Goal: Information Seeking & Learning: Learn about a topic

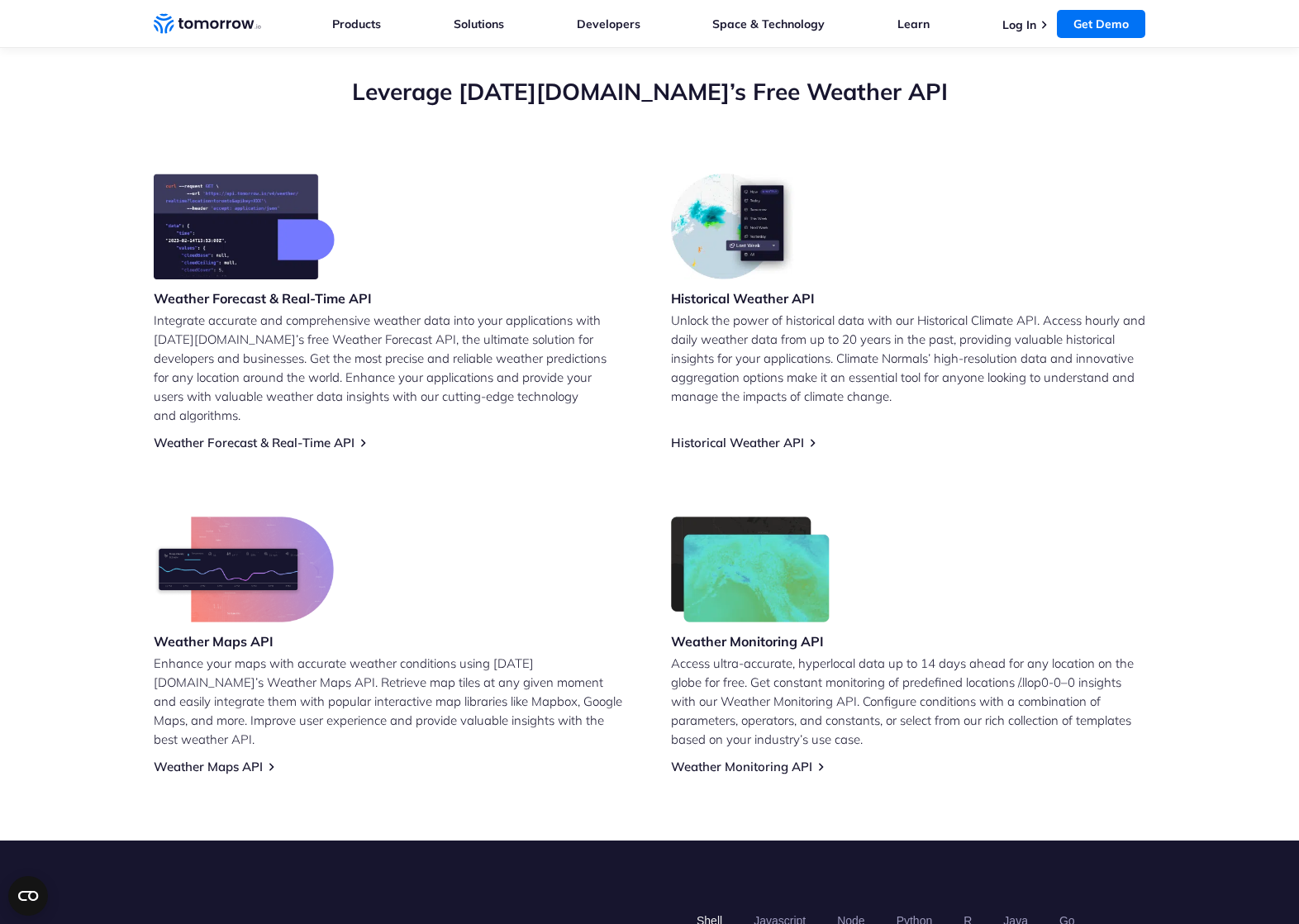
scroll to position [561, 0]
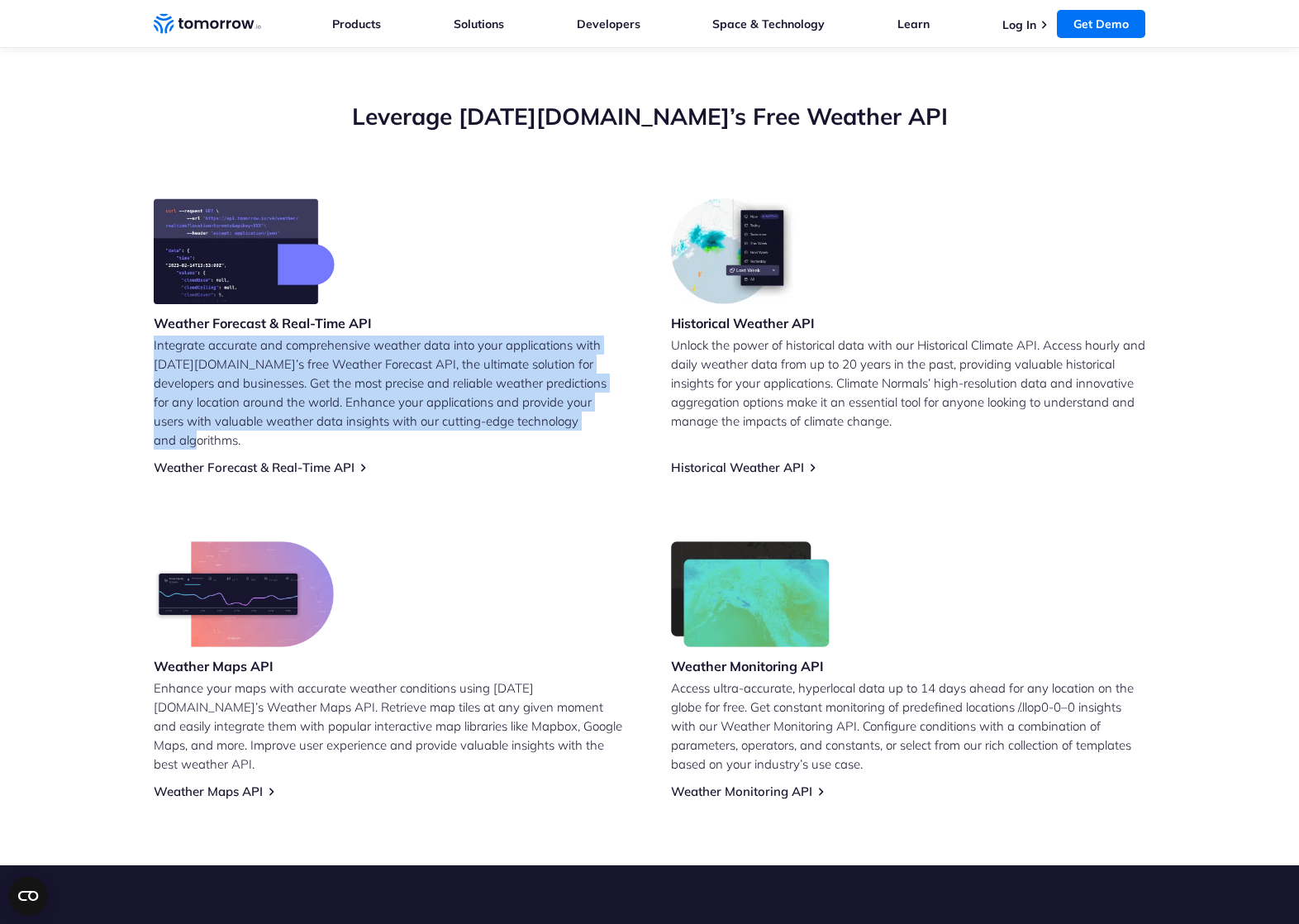
drag, startPoint x: 510, startPoint y: 438, endPoint x: 502, endPoint y: 309, distance: 129.2
click at [502, 309] on div "Weather Forecast & Real-Time API Integrate accurate and comprehensive weather d…" at bounding box center [391, 336] width 474 height 276
drag, startPoint x: 477, startPoint y: 288, endPoint x: 586, endPoint y: 453, distance: 197.8
click at [586, 453] on div "Weather Forecast & Real-Time API Integrate accurate and comprehensive weather d…" at bounding box center [391, 336] width 474 height 276
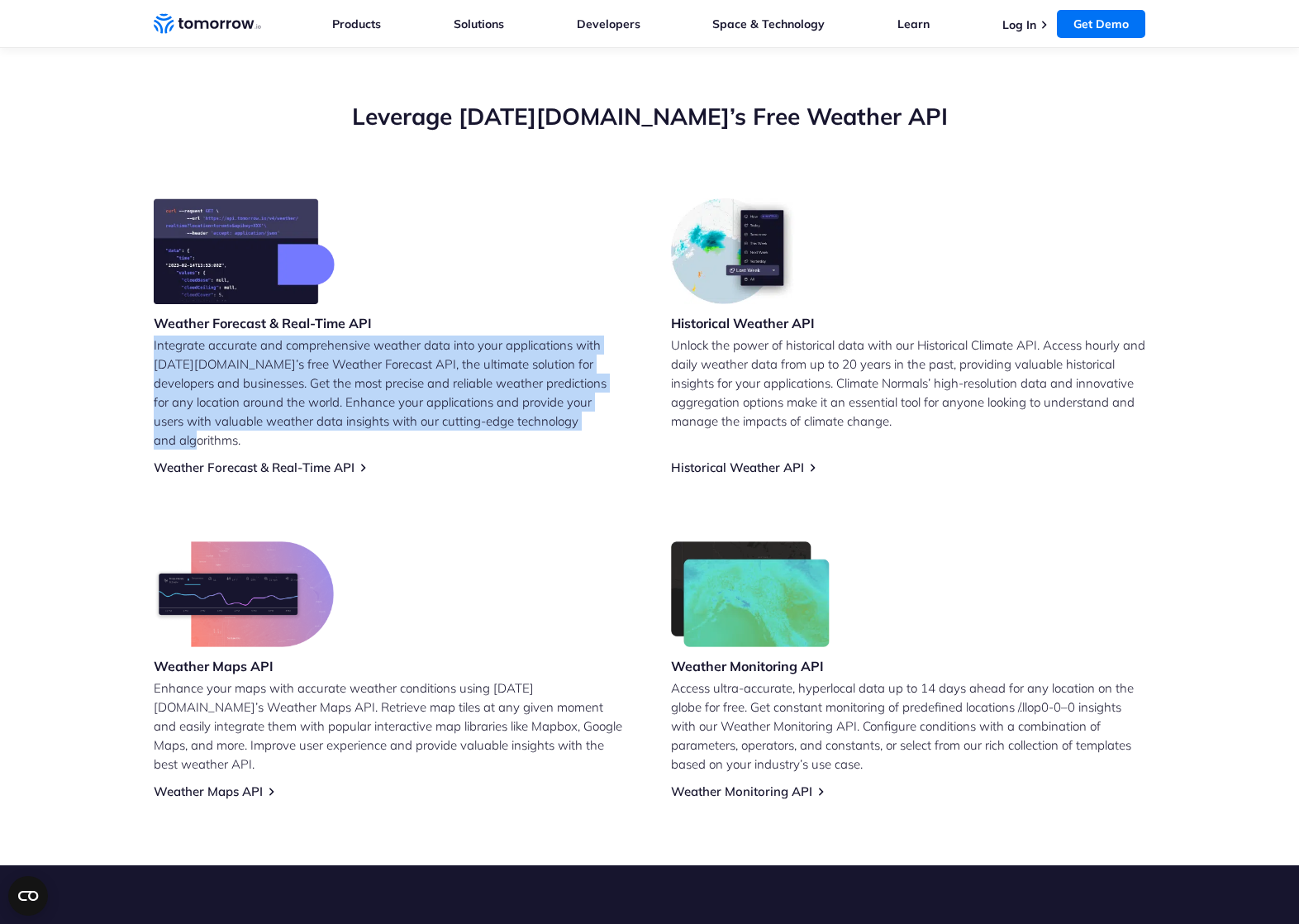
click at [586, 453] on div "Weather Forecast & Real-Time API Integrate accurate and comprehensive weather d…" at bounding box center [391, 336] width 474 height 276
drag, startPoint x: 586, startPoint y: 453, endPoint x: 539, endPoint y: 325, distance: 136.4
click at [540, 326] on div "Weather Forecast & Real-Time API Integrate accurate and comprehensive weather d…" at bounding box center [391, 336] width 474 height 276
click at [539, 325] on div "Weather Forecast & Real-Time API Integrate accurate and comprehensive weather d…" at bounding box center [391, 336] width 474 height 276
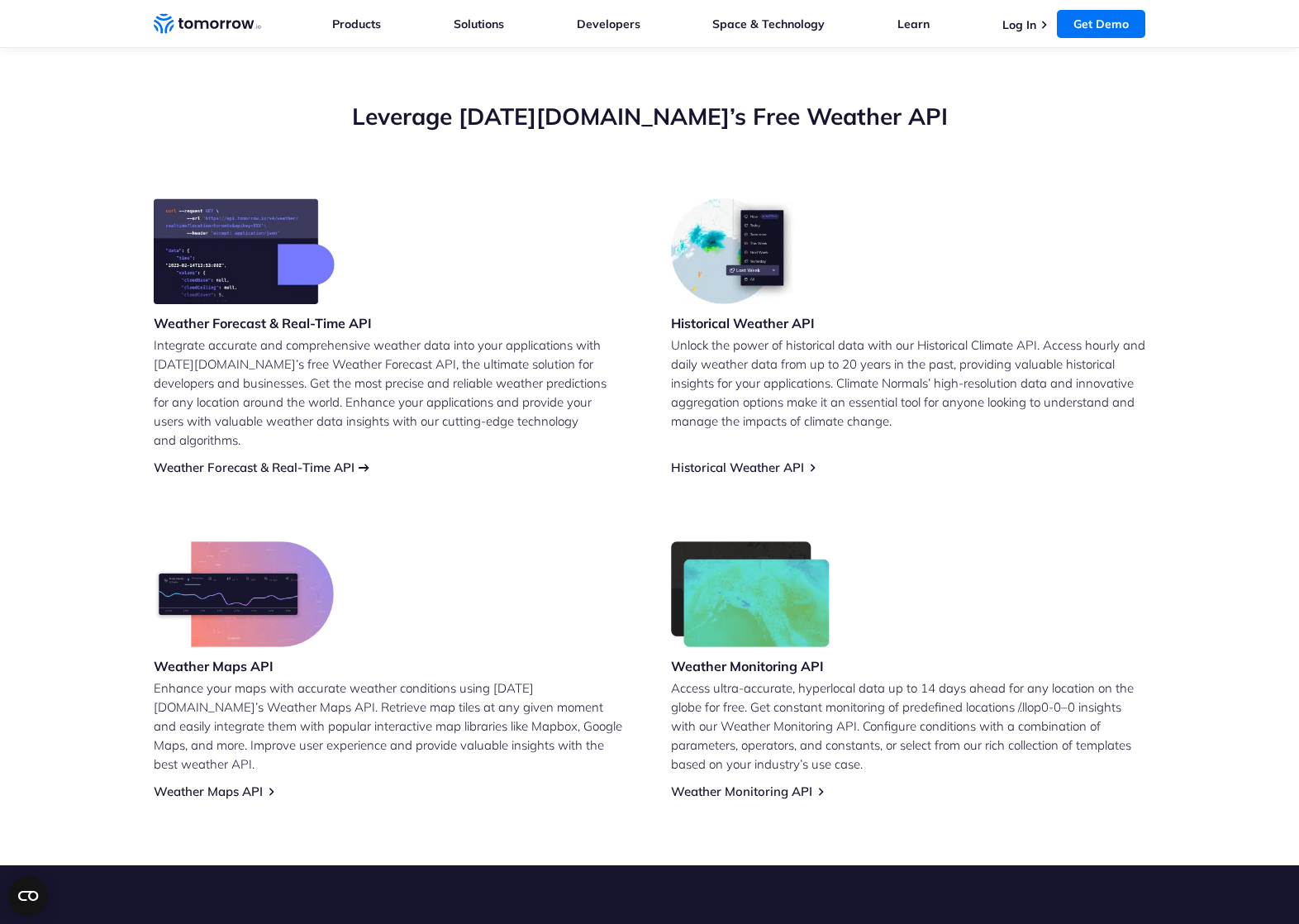
click at [290, 460] on link "Weather Forecast & Real-Time API" at bounding box center [254, 468] width 200 height 16
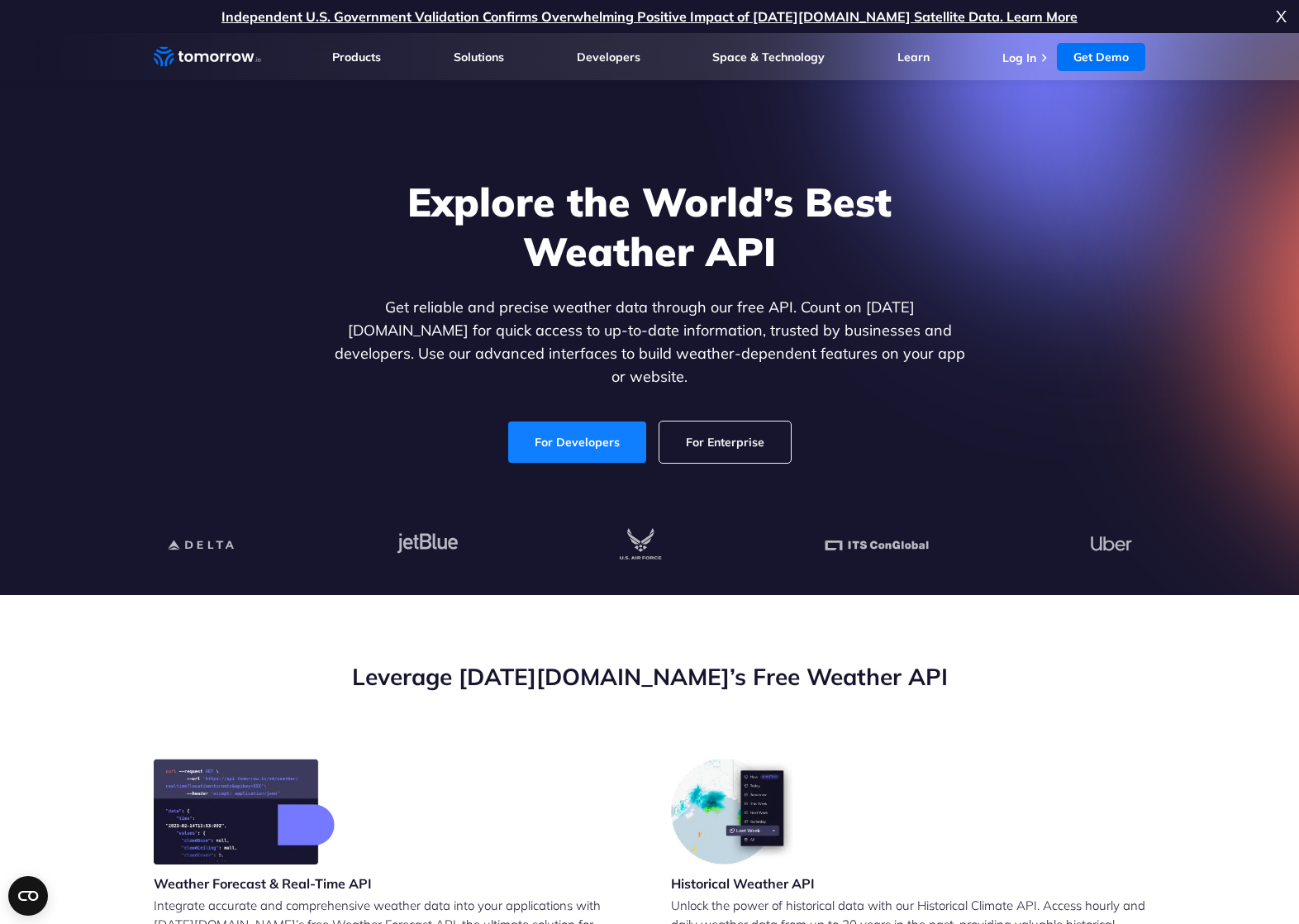
click at [573, 426] on link "For Developers" at bounding box center [577, 442] width 138 height 41
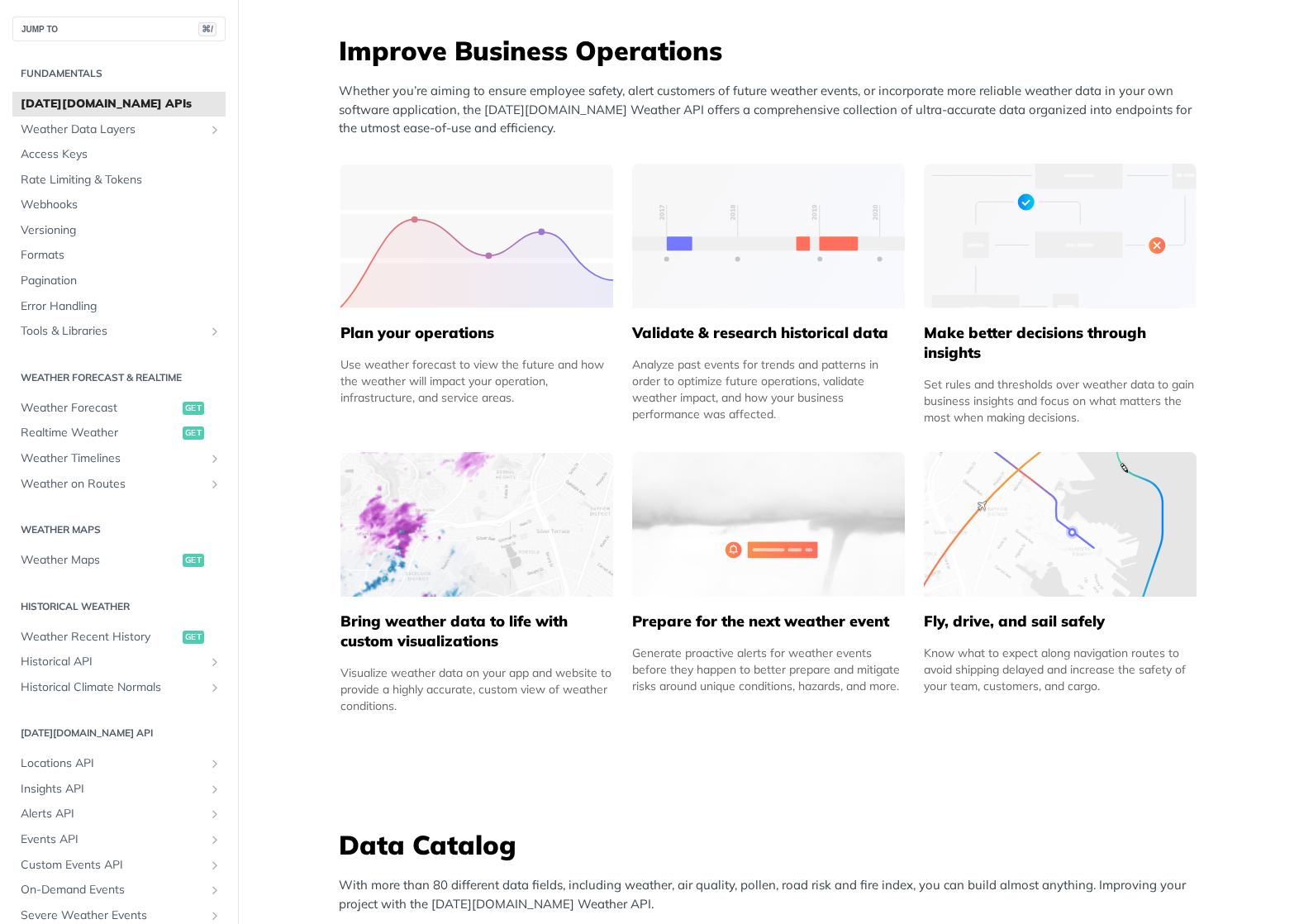
scroll to position [655, 0]
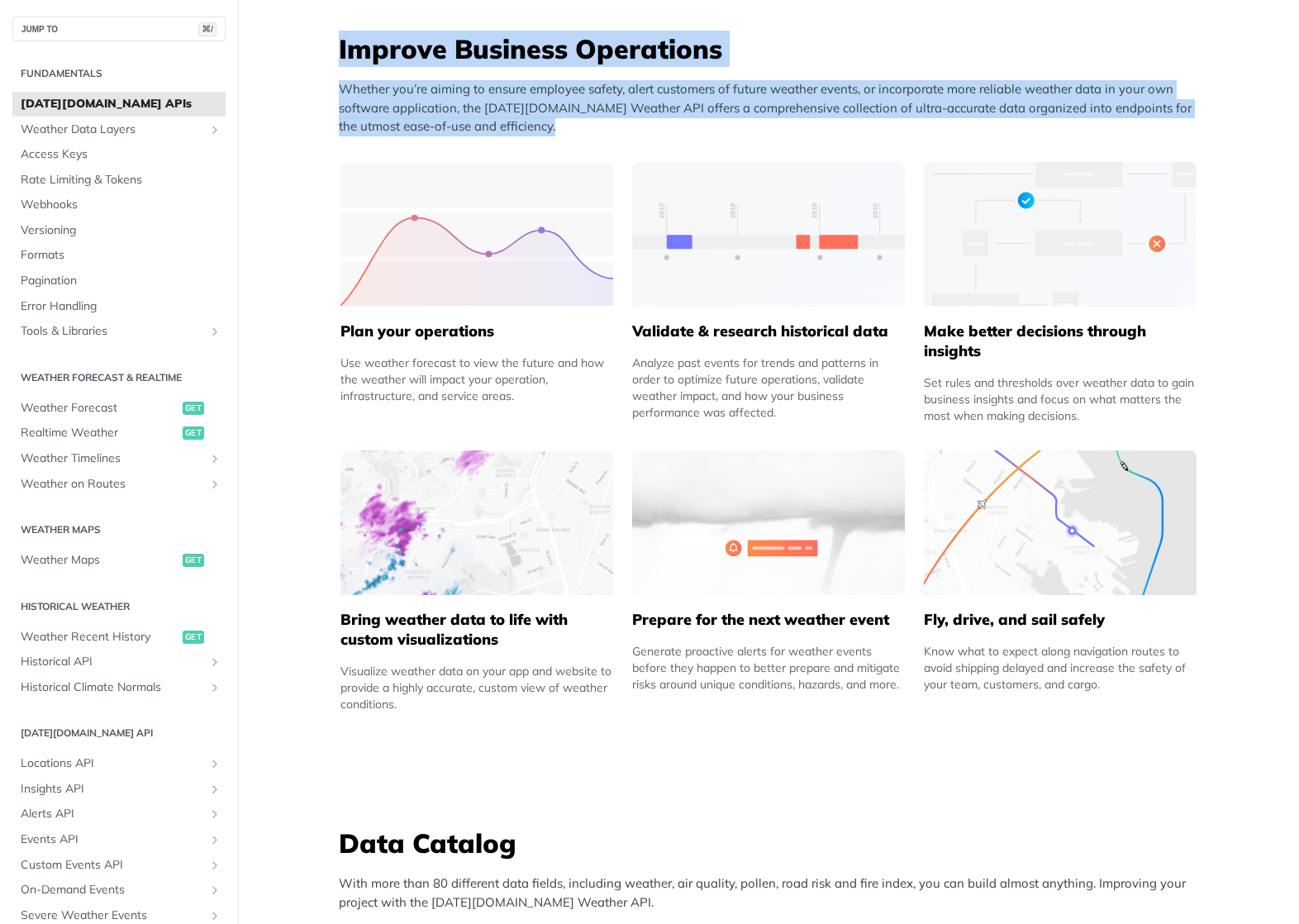
drag, startPoint x: 324, startPoint y: 50, endPoint x: 329, endPoint y: 157, distance: 107.1
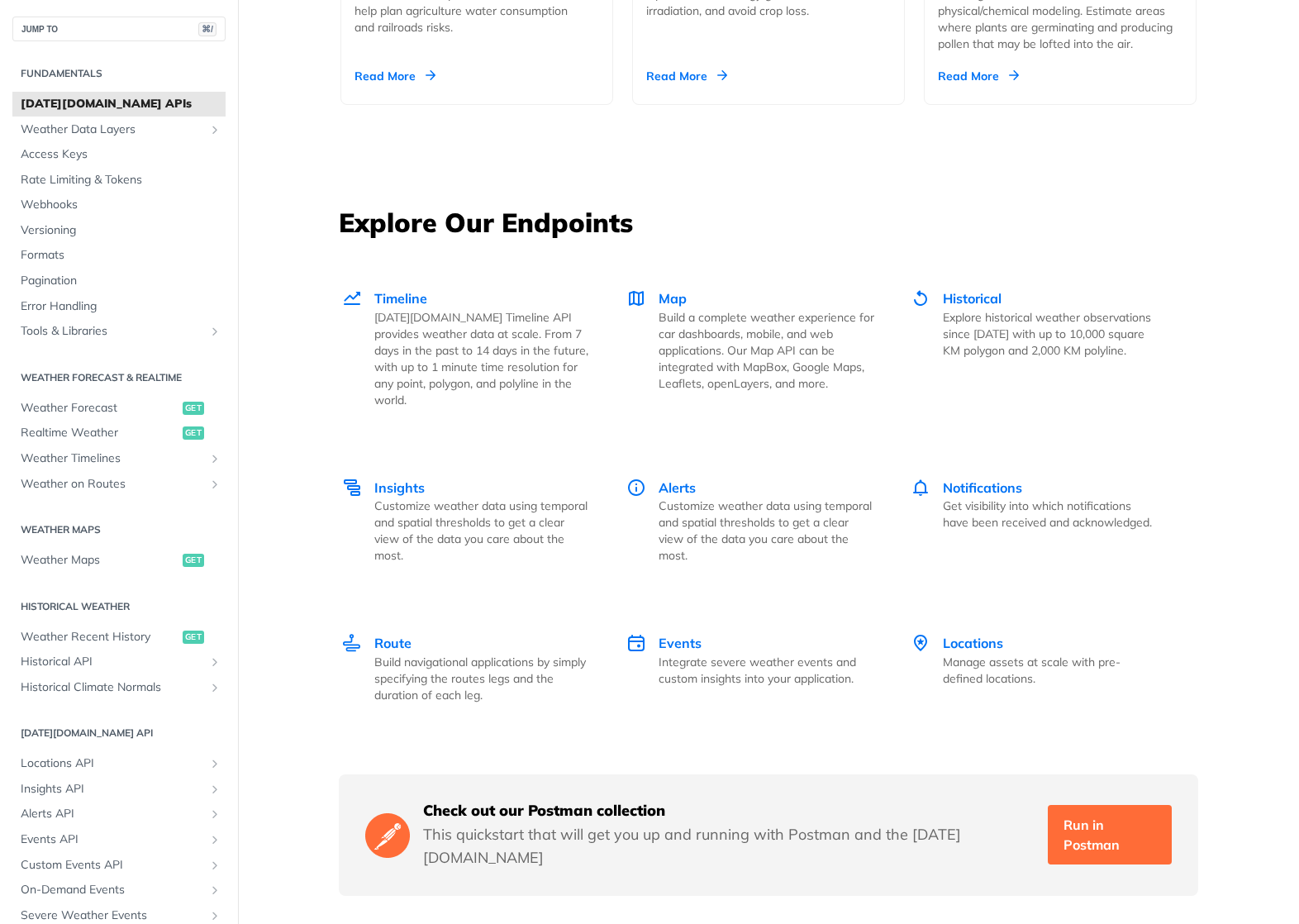
scroll to position [2097, 0]
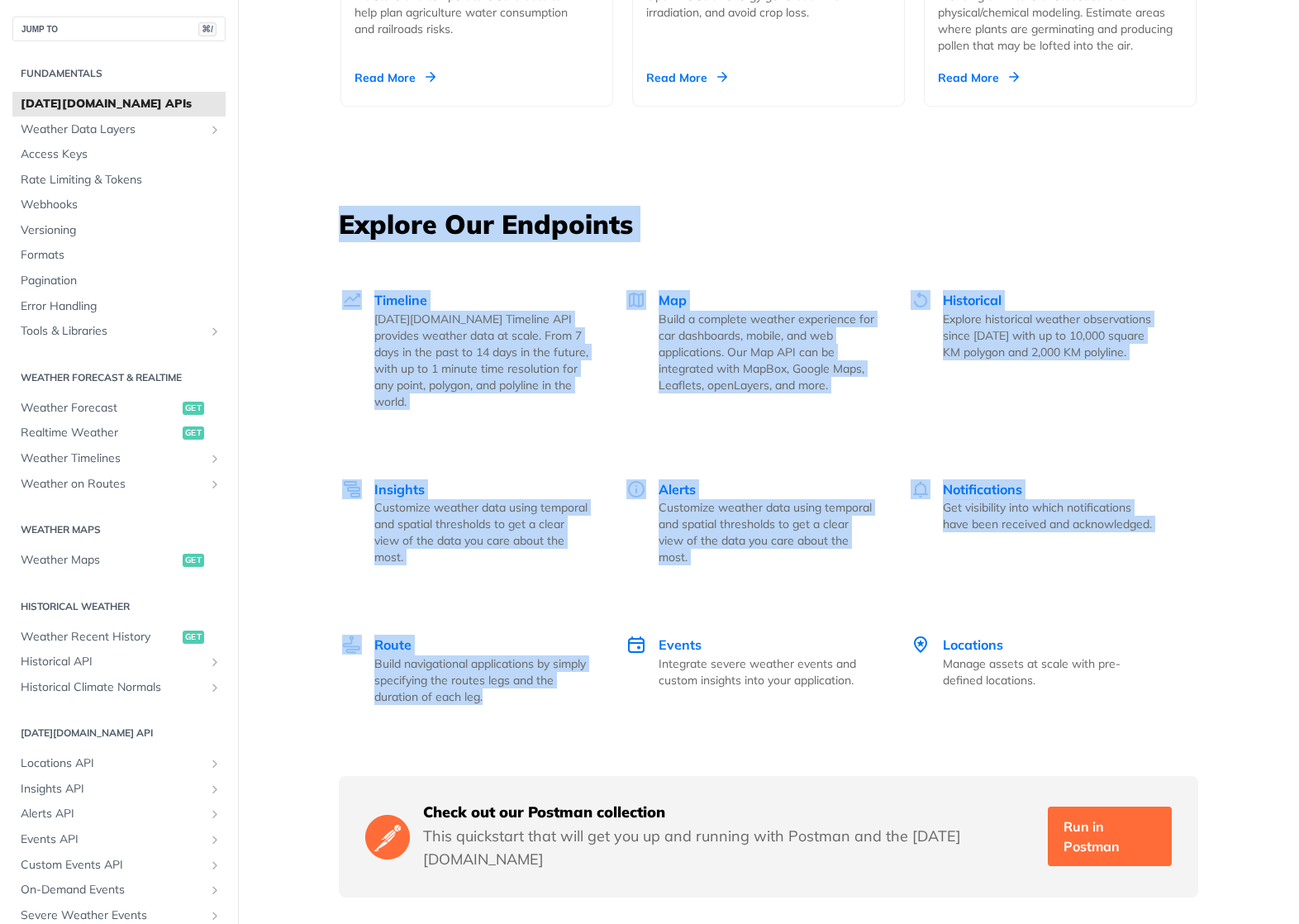
drag, startPoint x: 314, startPoint y: 216, endPoint x: 351, endPoint y: 701, distance: 486.4
click at [351, 703] on div "Unlock Space Data Through Next-Generation Premium Features Learn More Integrate…" at bounding box center [768, 152] width 1058 height 4321
click at [330, 703] on div "Unlock Space Data Through Next-Generation Premium Features Learn More Integrate…" at bounding box center [768, 152] width 1058 height 4321
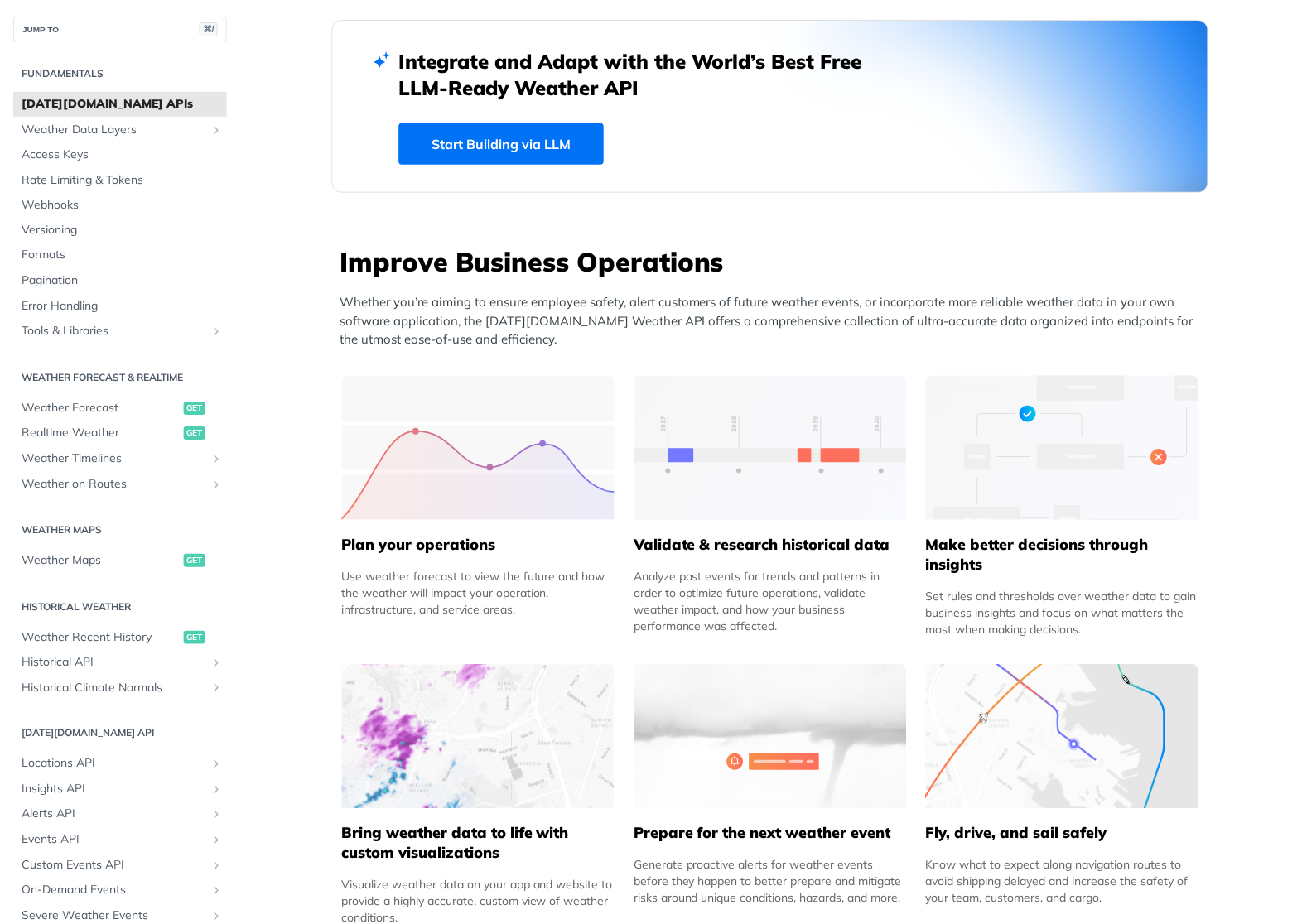
scroll to position [0, 0]
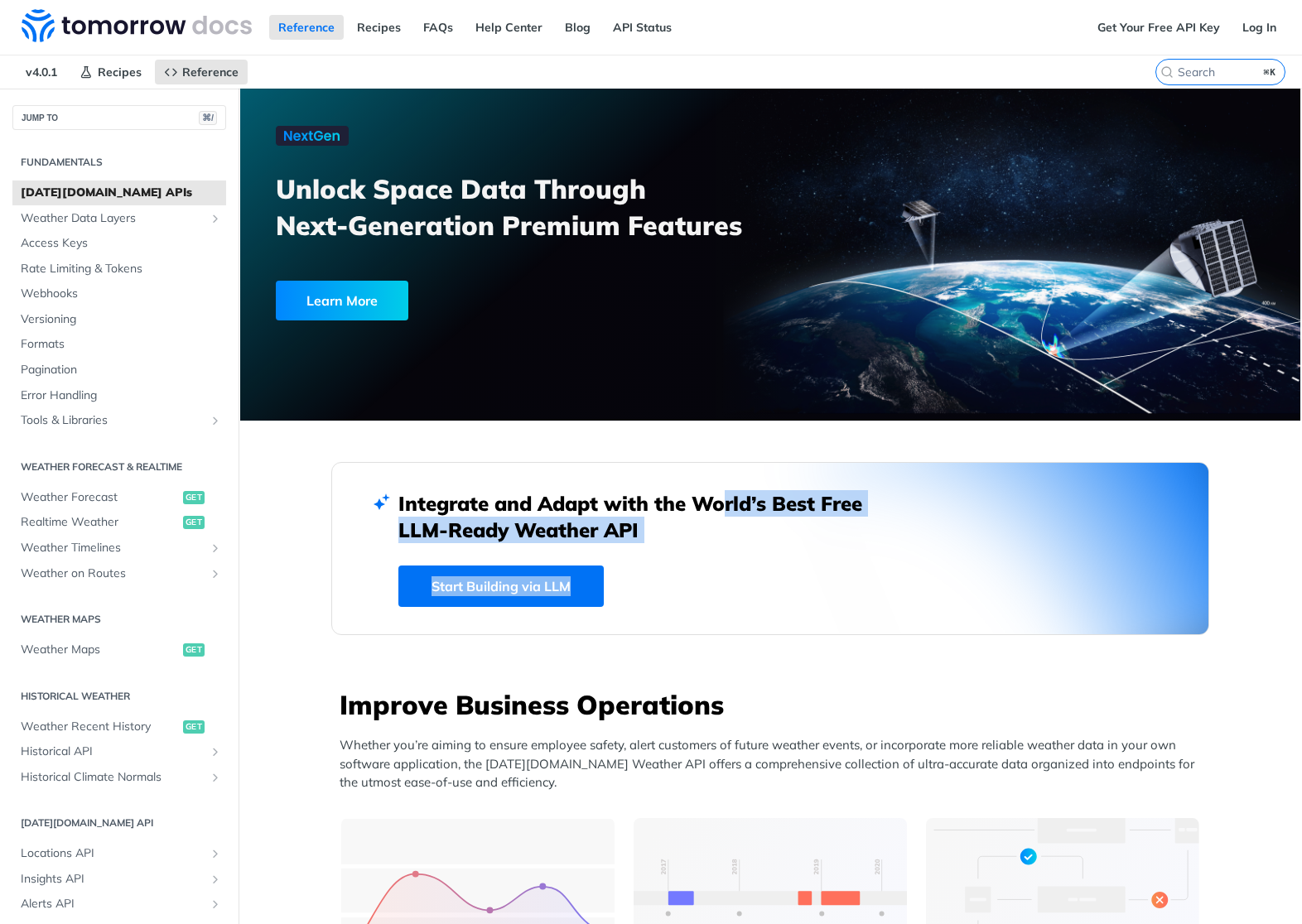
drag, startPoint x: 845, startPoint y: 609, endPoint x: 667, endPoint y: 485, distance: 216.9
click at [673, 488] on div "Integrate and Adapt with the World’s Best Free LLM-Ready Weather API Start Buil…" at bounding box center [770, 548] width 878 height 173
click at [667, 485] on div "Integrate and Adapt with the World’s Best Free LLM-Ready Weather API Start Buil…" at bounding box center [770, 548] width 878 height 173
drag, startPoint x: 667, startPoint y: 485, endPoint x: 806, endPoint y: 632, distance: 202.3
click at [806, 632] on div "Integrate and Adapt with the World’s Best Free LLM-Ready Weather API Start Buil…" at bounding box center [770, 548] width 878 height 173
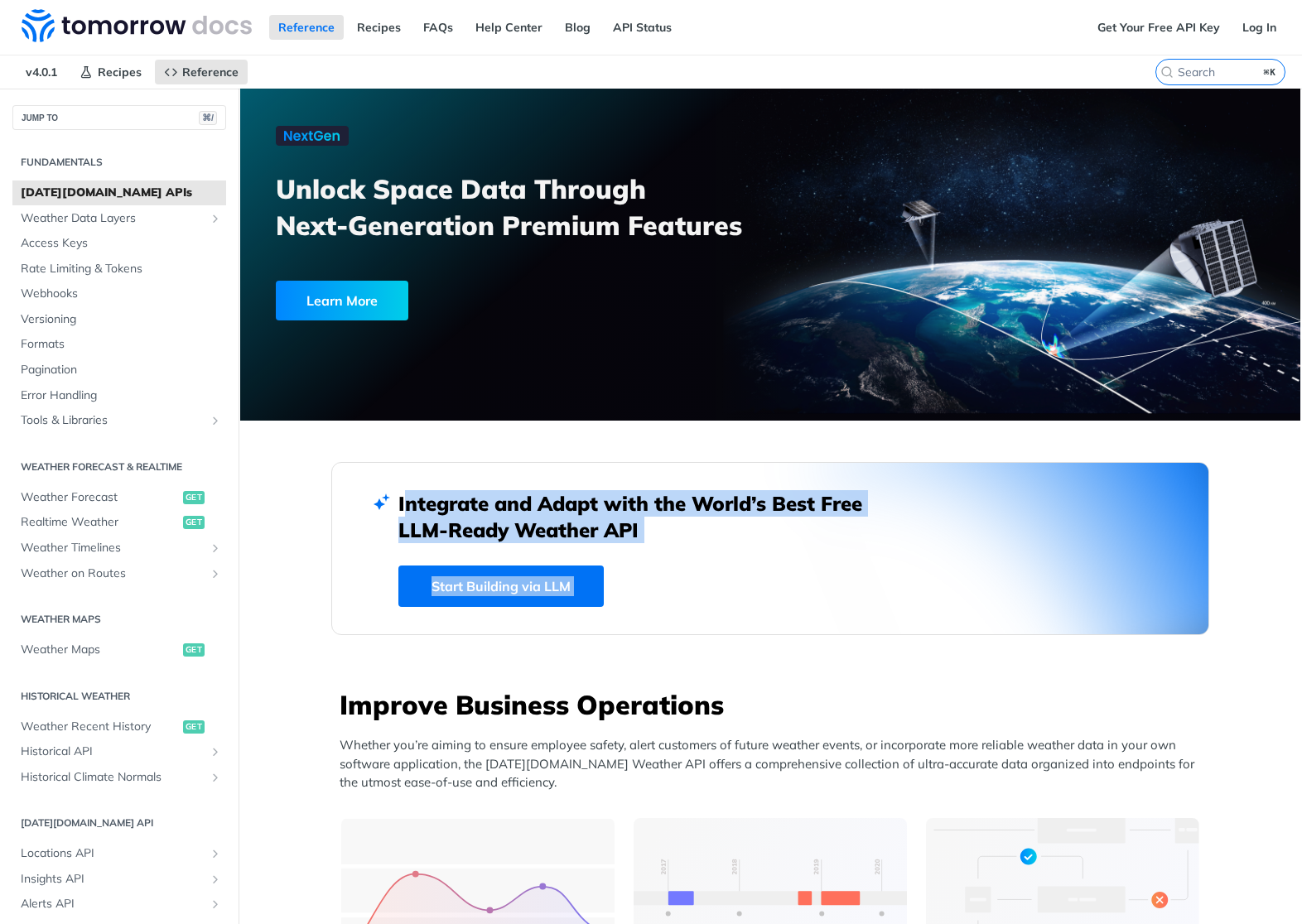
click at [806, 632] on div "Integrate and Adapt with the World’s Best Free LLM-Ready Weather API Start Buil…" at bounding box center [770, 548] width 878 height 173
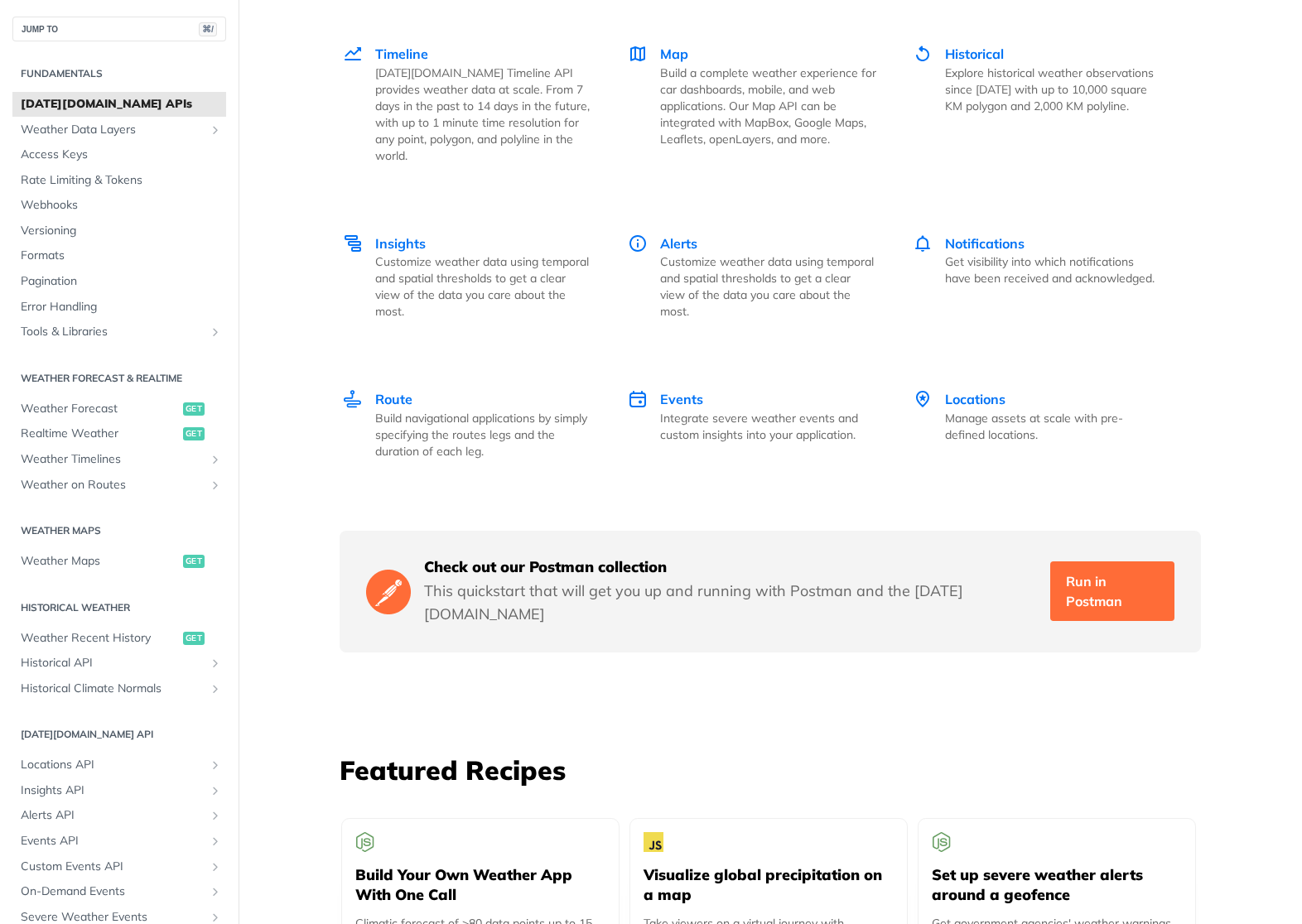
scroll to position [2348, 0]
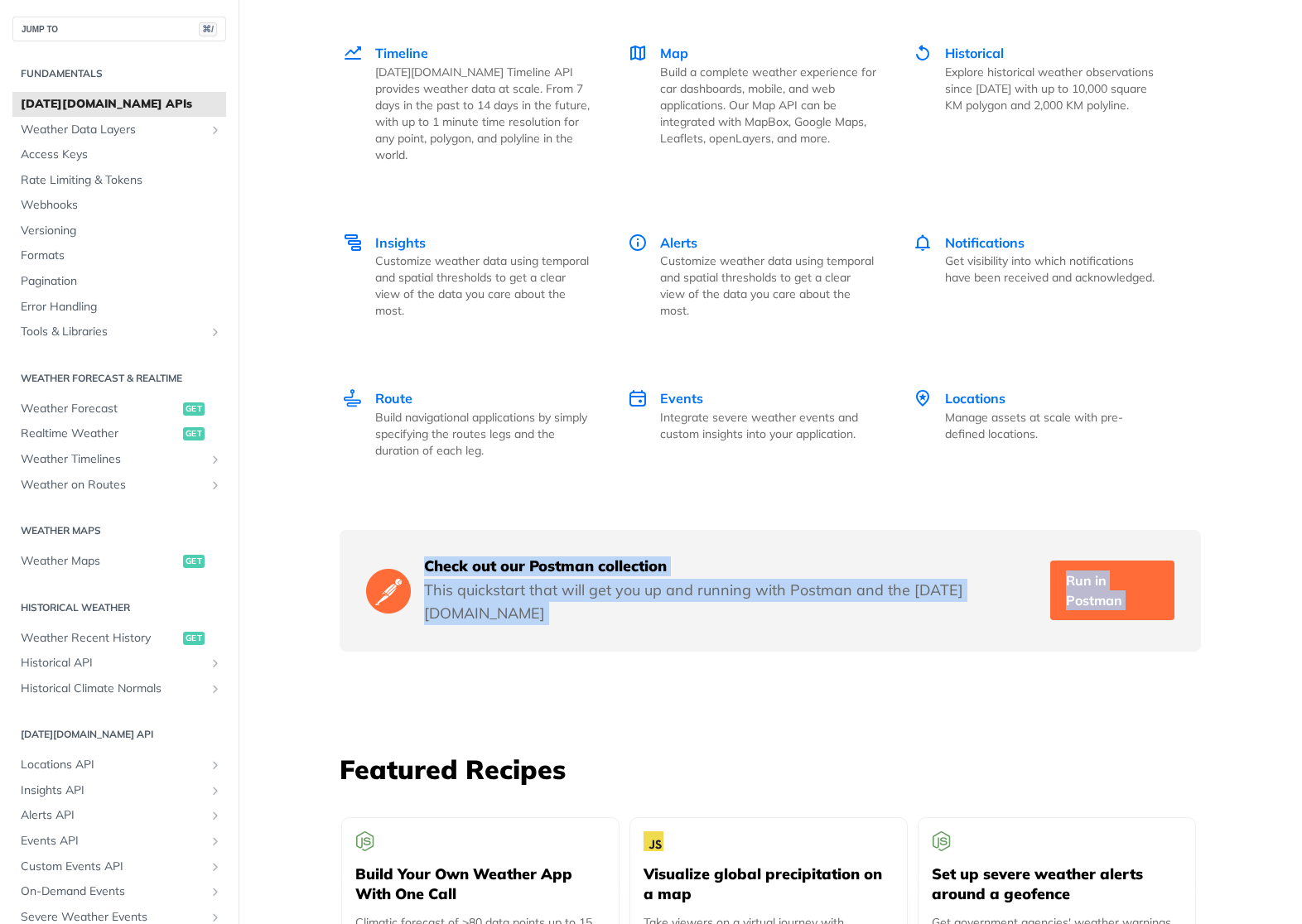
drag, startPoint x: 806, startPoint y: 632, endPoint x: 701, endPoint y: 493, distance: 174.2
click at [660, 530] on div "Check out our Postman collection This quickstart that will get you up and runni…" at bounding box center [770, 591] width 862 height 122
drag, startPoint x: 640, startPoint y: 495, endPoint x: 915, endPoint y: 649, distance: 315.2
